Goal: Information Seeking & Learning: Learn about a topic

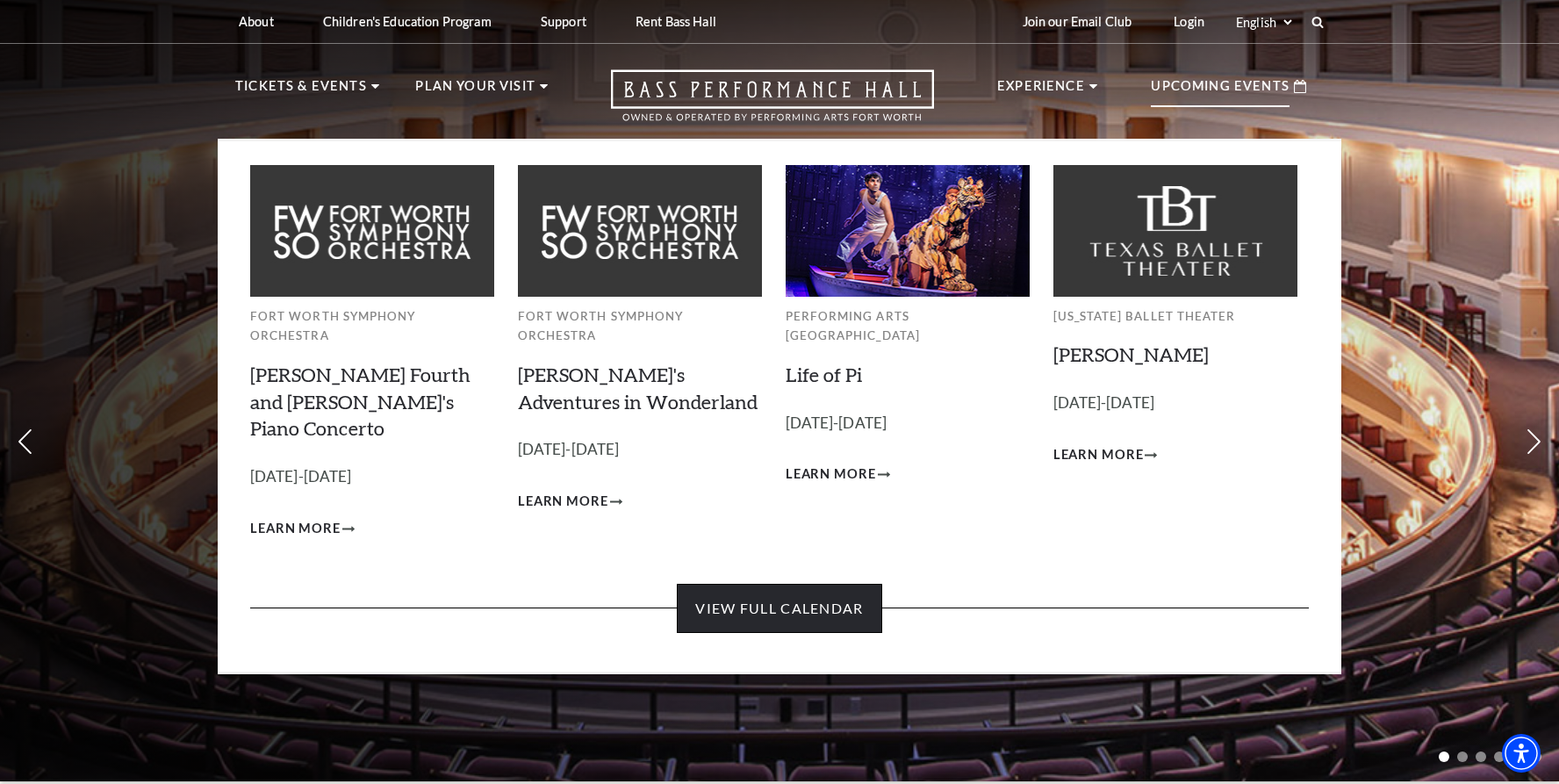
click at [813, 584] on link "View Full Calendar" at bounding box center [779, 608] width 204 height 49
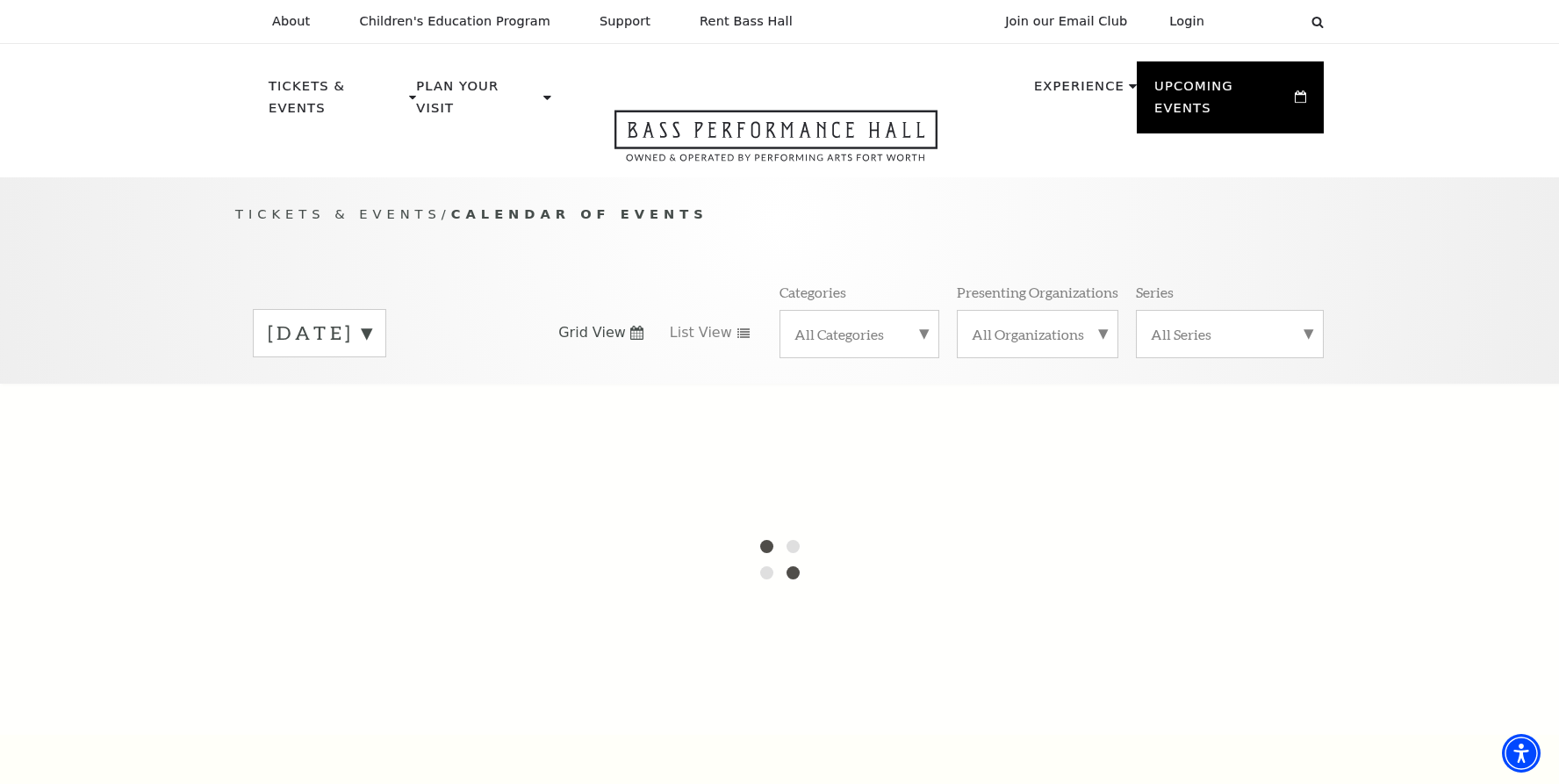
click at [372, 320] on label "[DATE]" at bounding box center [319, 333] width 104 height 27
click at [372, 352] on label "October 2025" at bounding box center [319, 370] width 104 height 38
click at [927, 310] on div "All Categories" at bounding box center [860, 333] width 160 height 48
click at [844, 347] on label "Broadway" at bounding box center [860, 361] width 130 height 29
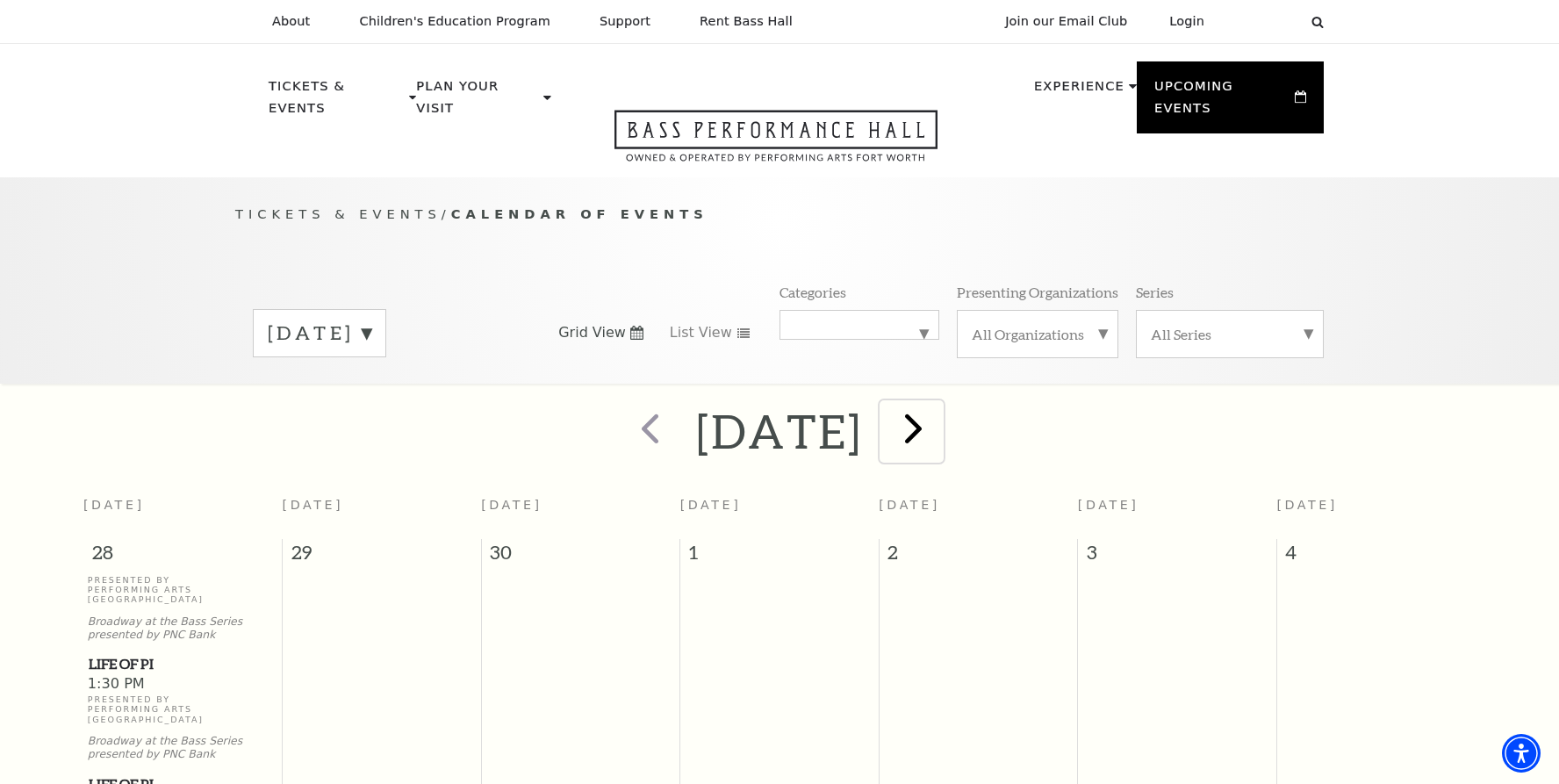
click at [939, 406] on span "next" at bounding box center [913, 427] width 50 height 50
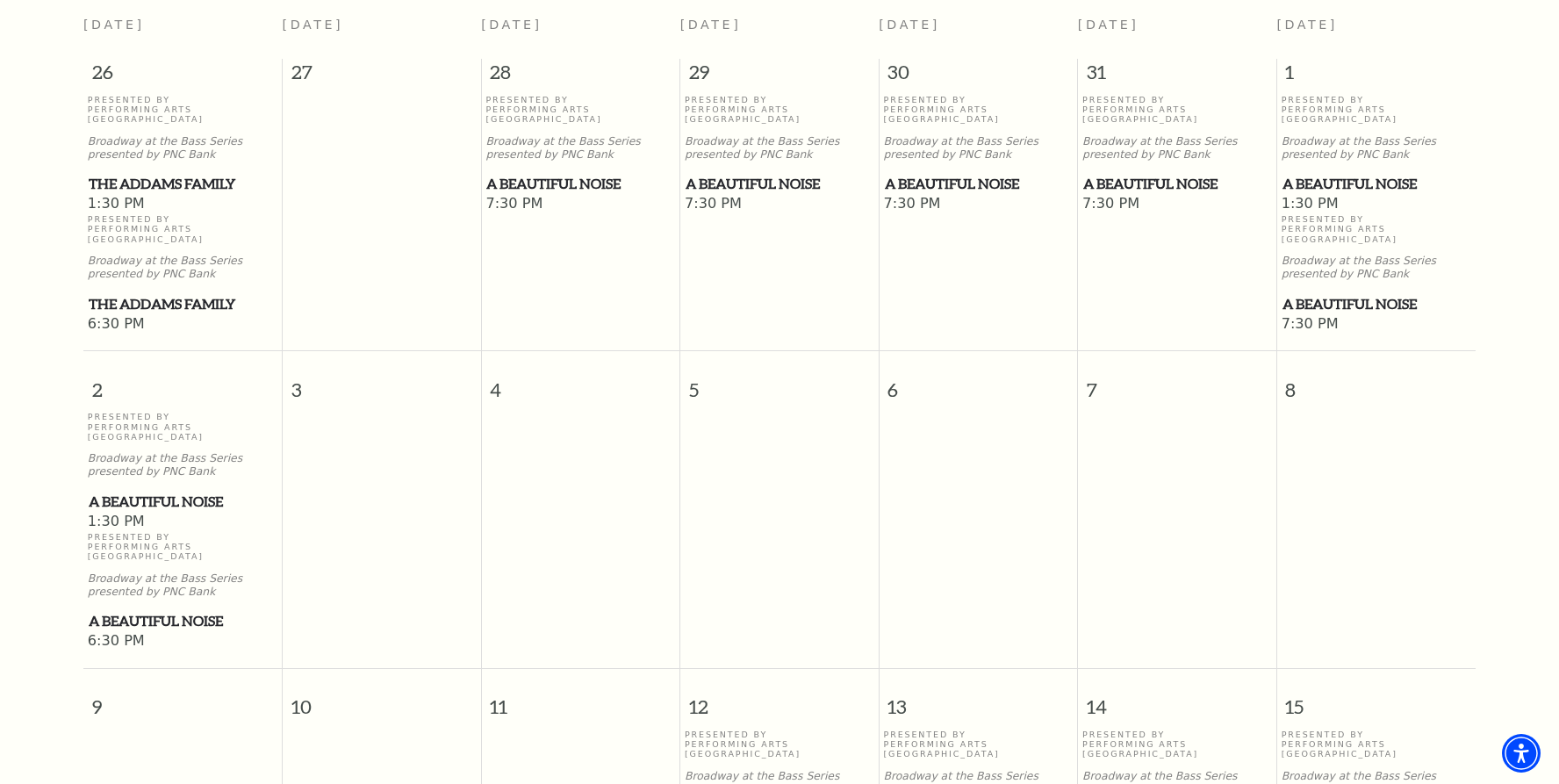
scroll to position [345, 0]
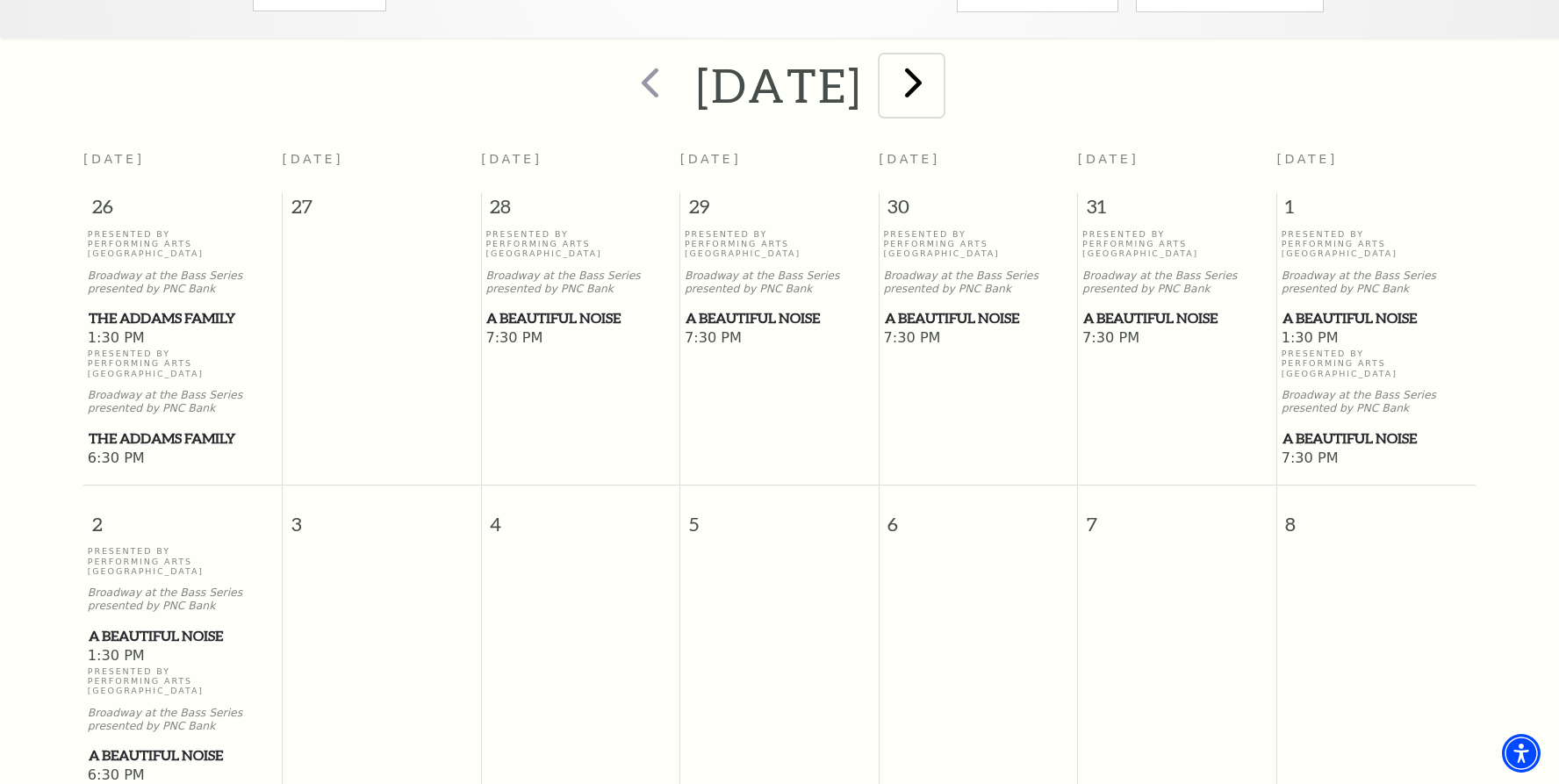
click at [939, 57] on span "next" at bounding box center [913, 82] width 50 height 50
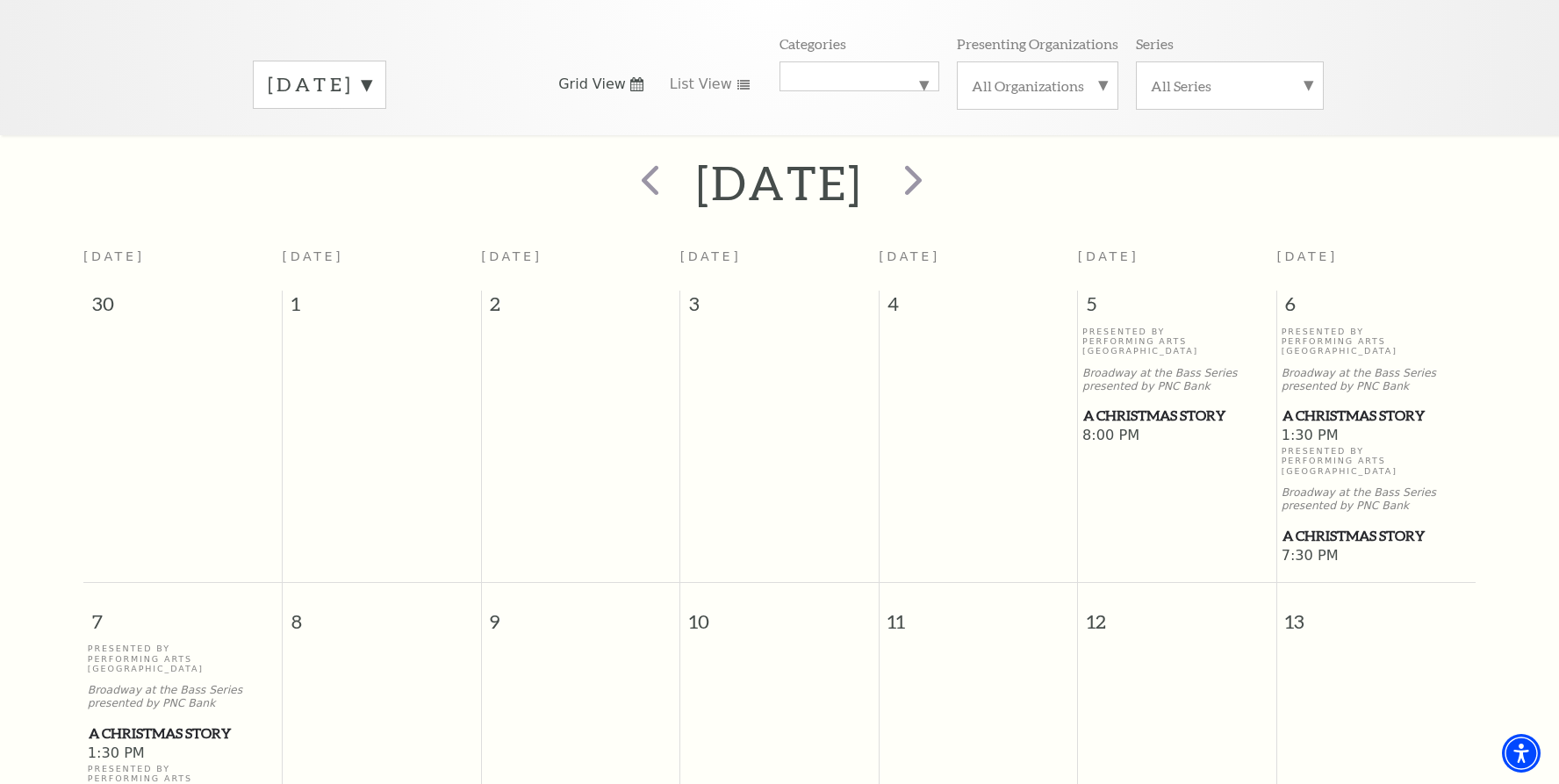
scroll to position [180, 0]
